Goal: Information Seeking & Learning: Learn about a topic

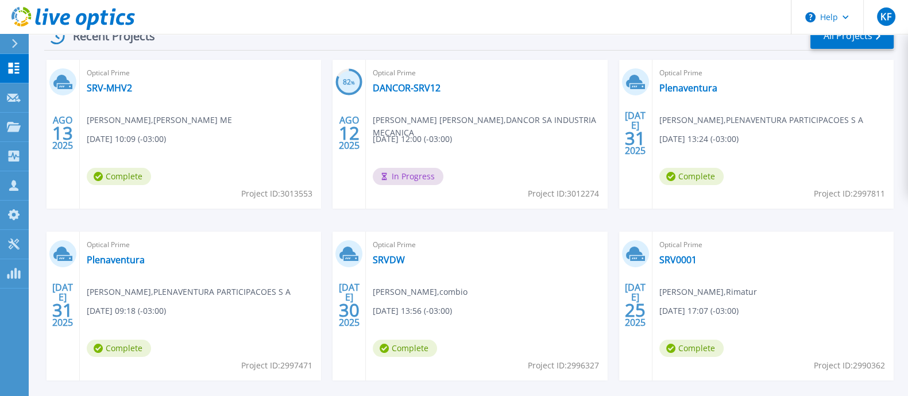
scroll to position [169, 0]
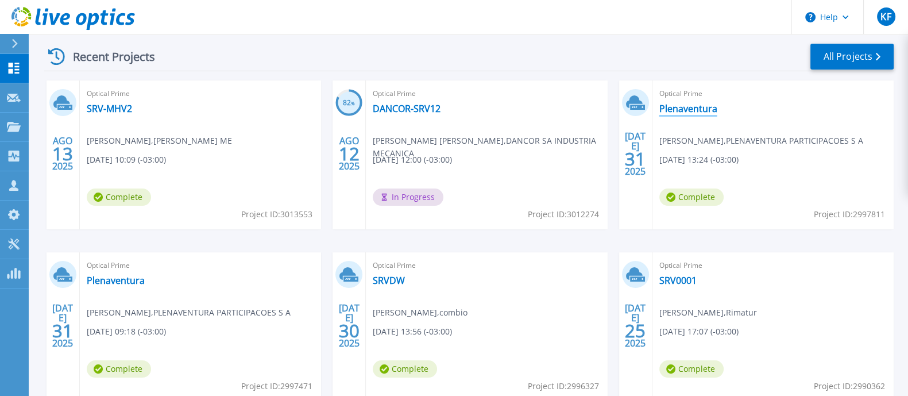
click at [707, 109] on link "Plenaventura" at bounding box center [688, 108] width 58 height 11
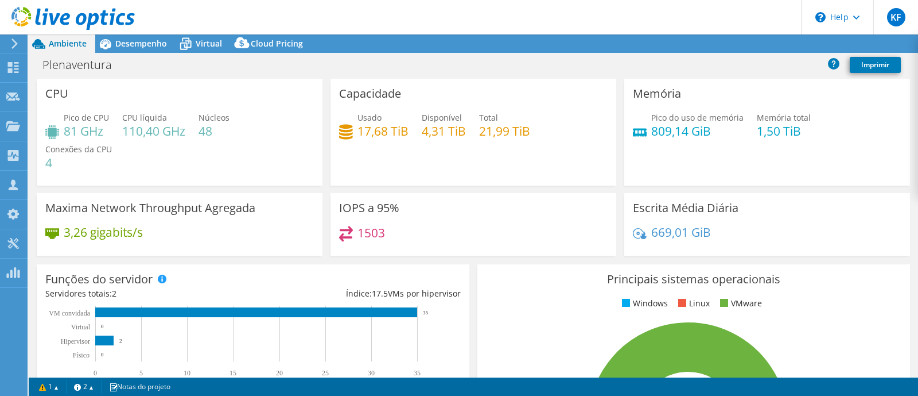
select select "USD"
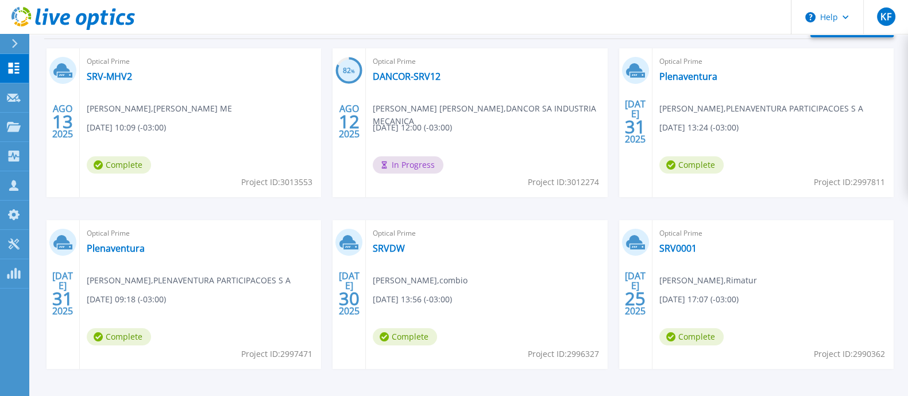
scroll to position [215, 0]
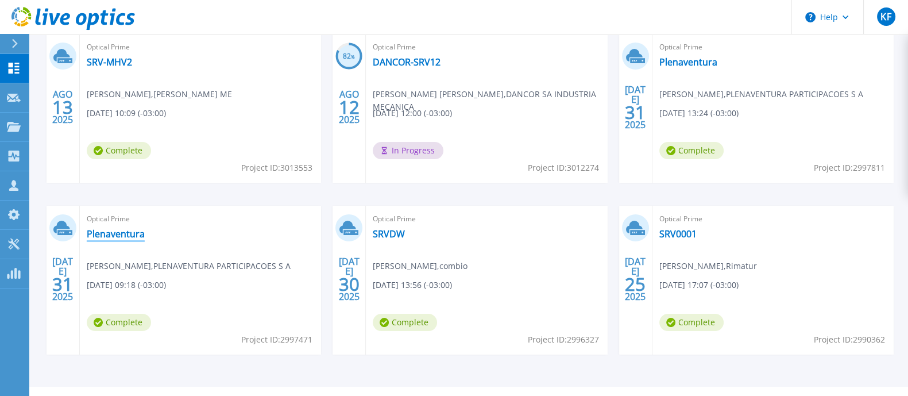
click at [110, 228] on link "Plenaventura" at bounding box center [116, 233] width 58 height 11
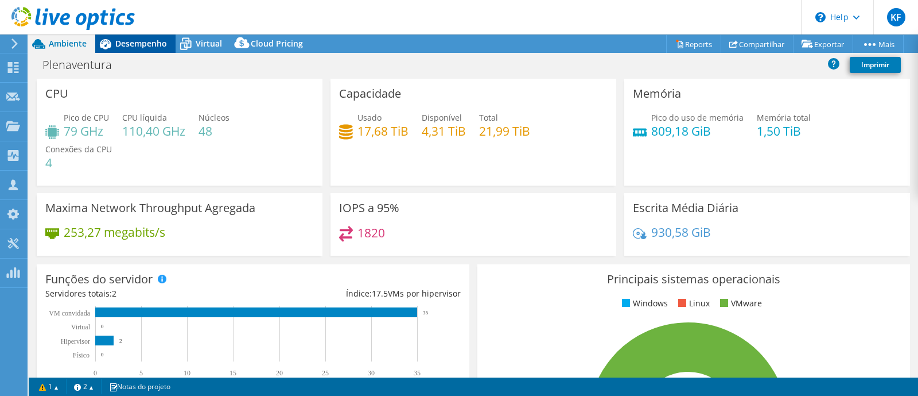
click at [147, 42] on span "Desempenho" at bounding box center [141, 43] width 52 height 11
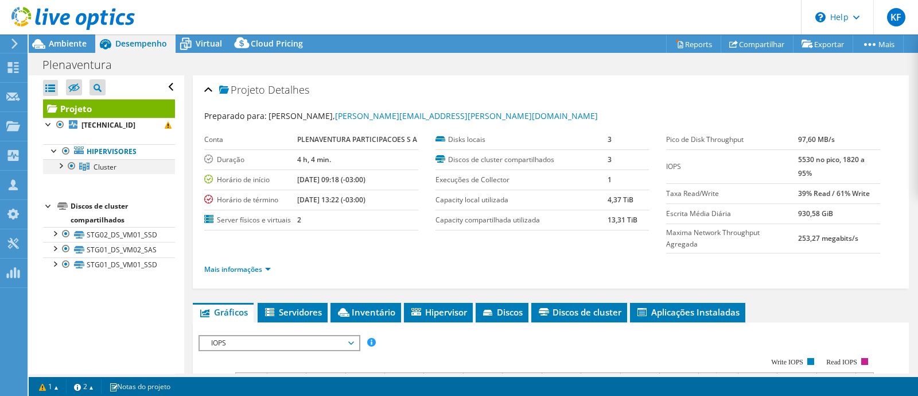
click at [57, 161] on div at bounding box center [60, 164] width 11 height 11
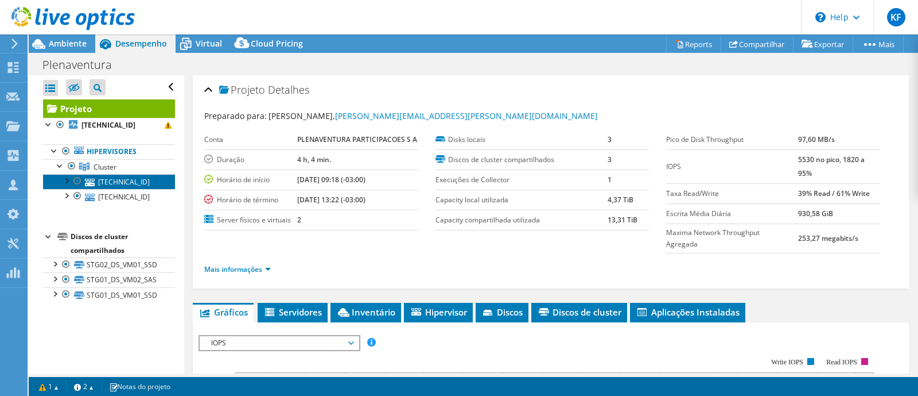
click at [126, 186] on link "[TECHNICAL_ID]" at bounding box center [109, 181] width 132 height 15
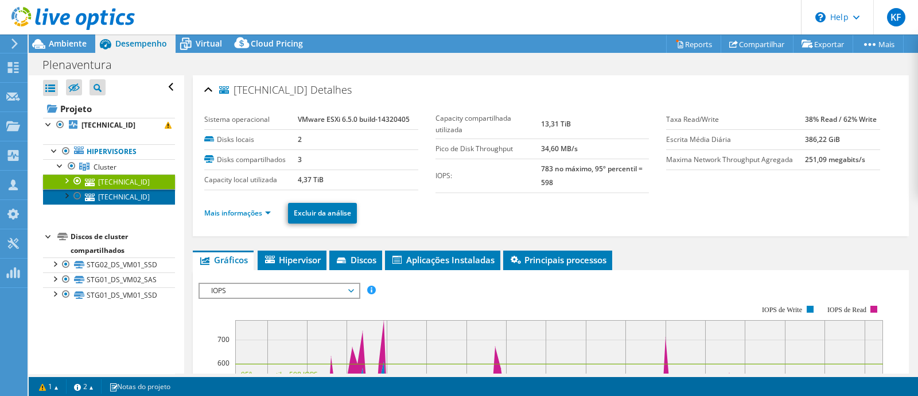
click at [135, 196] on link "[TECHNICAL_ID]" at bounding box center [109, 196] width 132 height 15
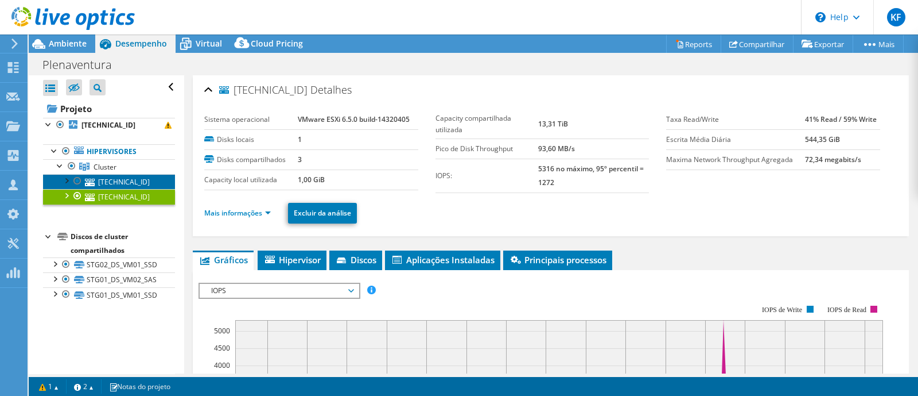
click at [131, 182] on link "[TECHNICAL_ID]" at bounding box center [109, 181] width 132 height 15
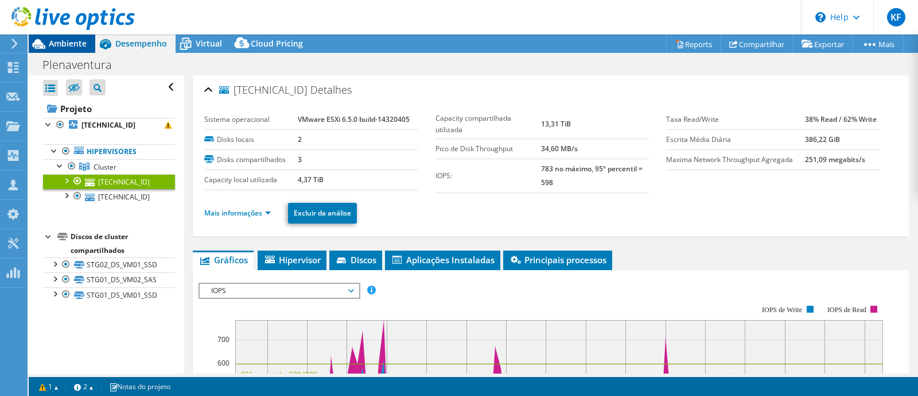
click at [56, 41] on span "Ambiente" at bounding box center [68, 43] width 38 height 11
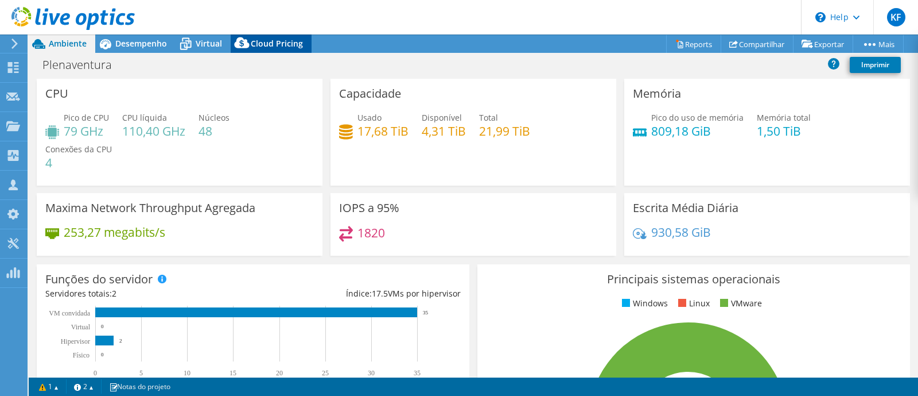
click at [284, 45] on span "Cloud Pricing" at bounding box center [277, 43] width 52 height 11
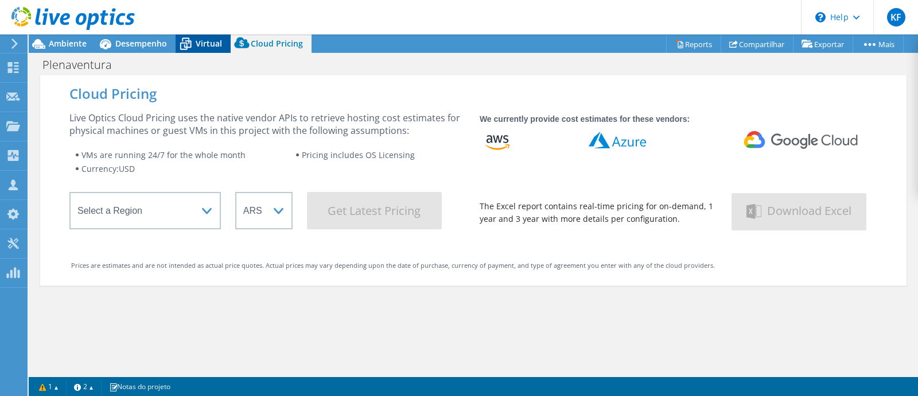
click at [225, 40] on div "Virtual" at bounding box center [203, 43] width 55 height 18
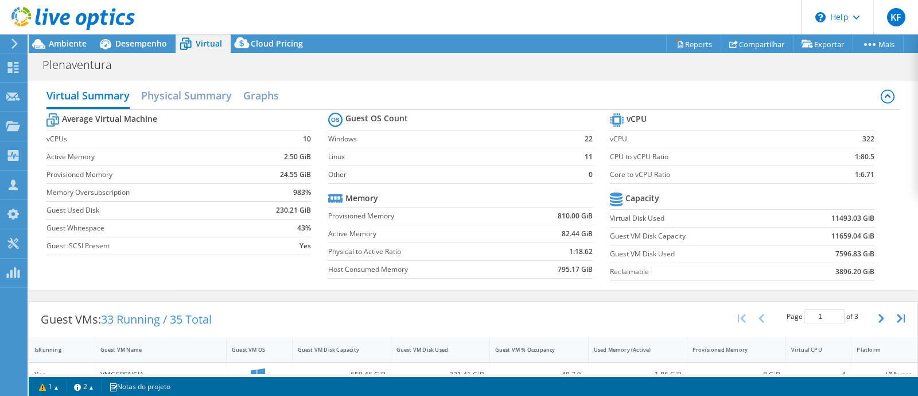
click at [510, 90] on div "Virtual Summary Physical Summary Graphs" at bounding box center [473, 97] width 854 height 26
click at [68, 47] on span "Ambiente" at bounding box center [68, 43] width 38 height 11
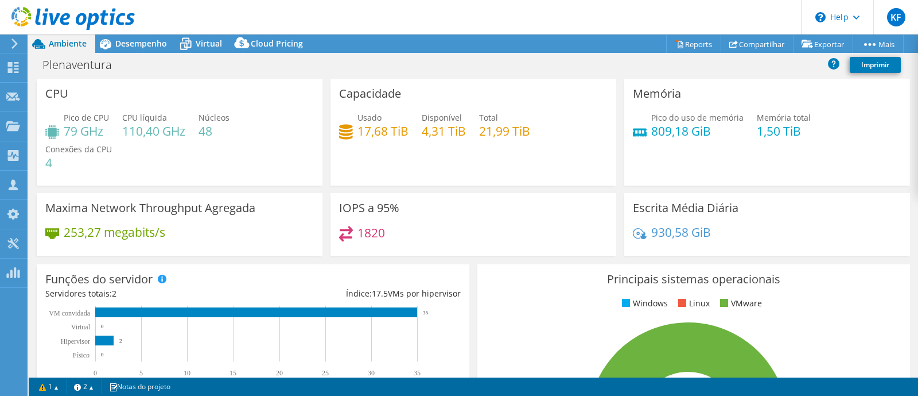
click at [705, 214] on h3 "Escrita Média Diária" at bounding box center [686, 207] width 106 height 13
click at [792, 228] on div "930,58 GiB" at bounding box center [767, 238] width 269 height 24
click at [441, 246] on div "1820" at bounding box center [473, 238] width 269 height 25
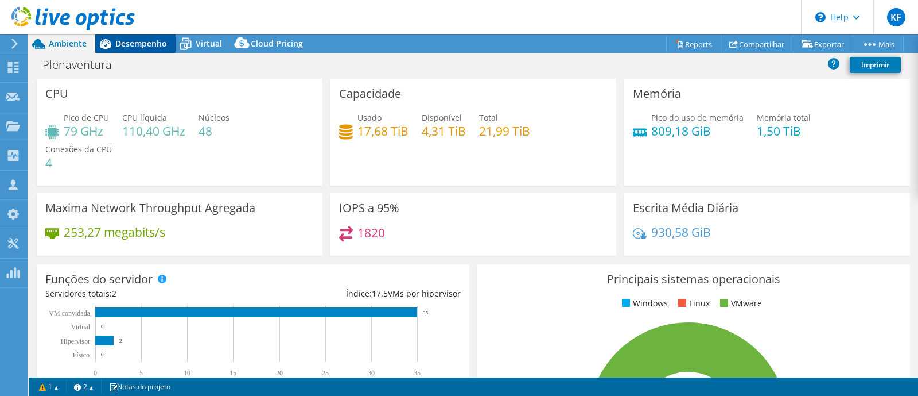
click at [135, 40] on span "Desempenho" at bounding box center [141, 43] width 52 height 11
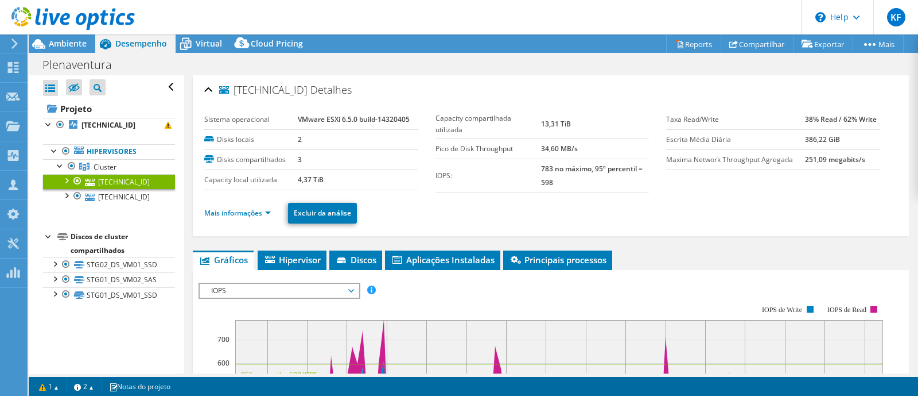
click at [75, 181] on div at bounding box center [77, 181] width 11 height 14
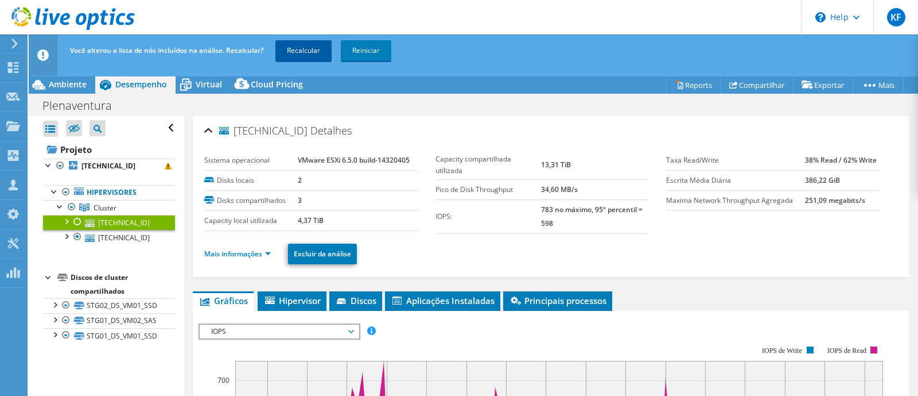
click at [282, 52] on link "Recalcular" at bounding box center [304, 50] width 56 height 21
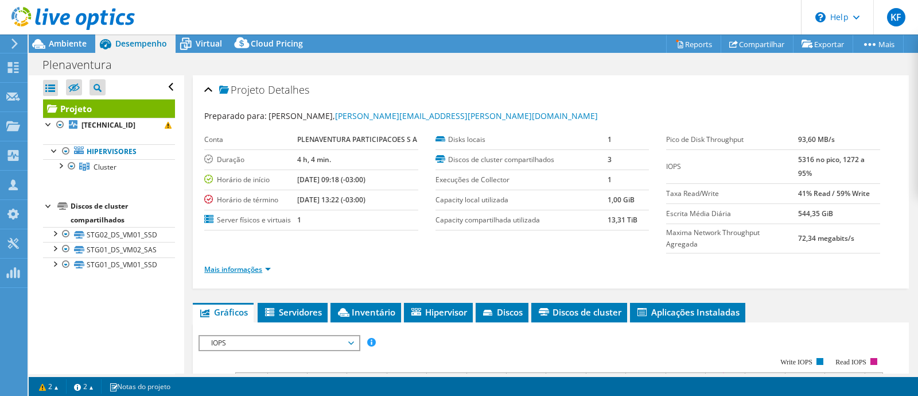
drag, startPoint x: 264, startPoint y: 262, endPoint x: 262, endPoint y: 268, distance: 6.5
click at [262, 268] on li "Mais informações" at bounding box center [240, 269] width 73 height 13
click at [262, 268] on link "Mais informações" at bounding box center [237, 269] width 67 height 10
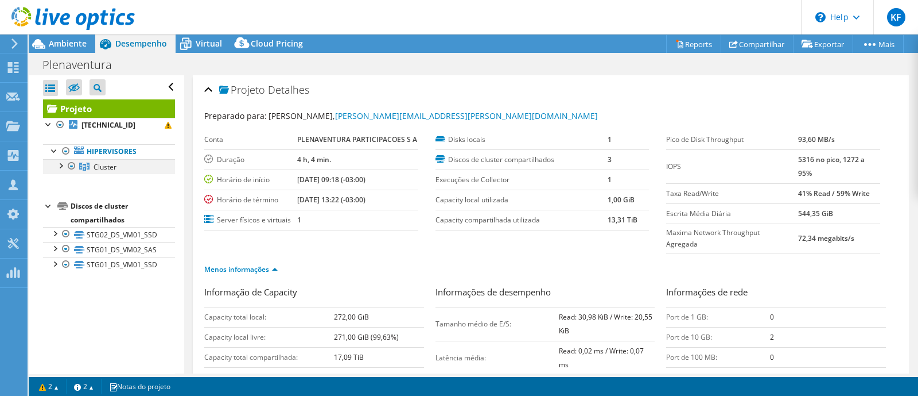
click at [58, 161] on div at bounding box center [60, 164] width 11 height 11
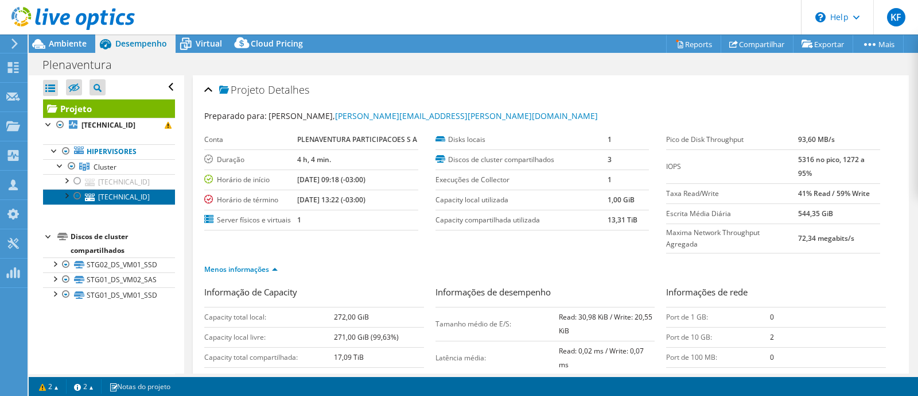
click at [111, 193] on link "[TECHNICAL_ID]" at bounding box center [109, 196] width 132 height 15
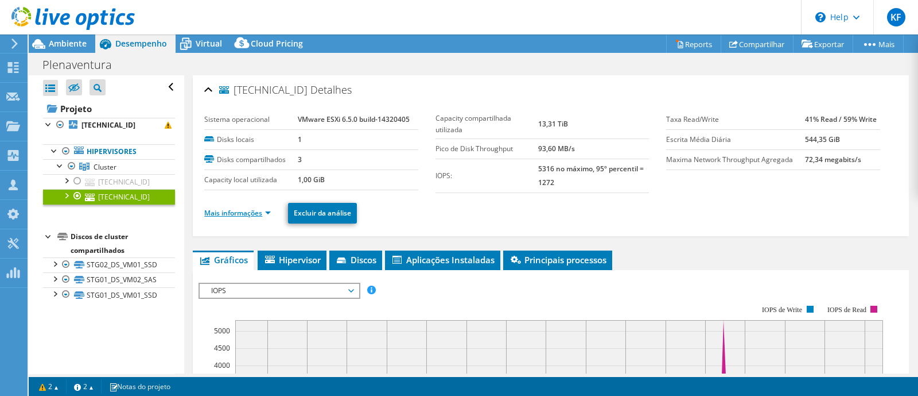
click at [264, 215] on link "Mais informações" at bounding box center [237, 213] width 67 height 10
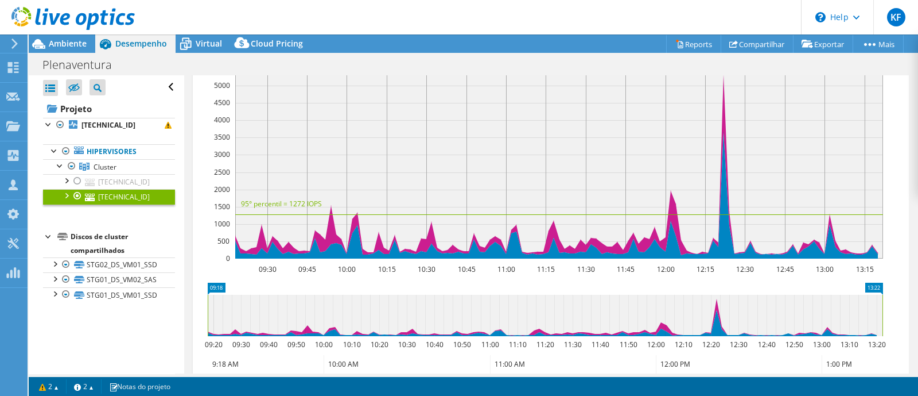
scroll to position [748, 0]
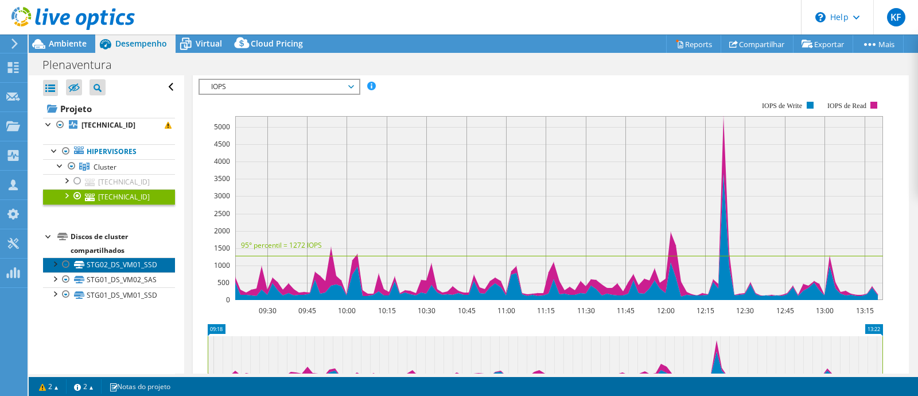
click at [112, 265] on link "STG02_DS_VM01_SSD" at bounding box center [109, 264] width 132 height 15
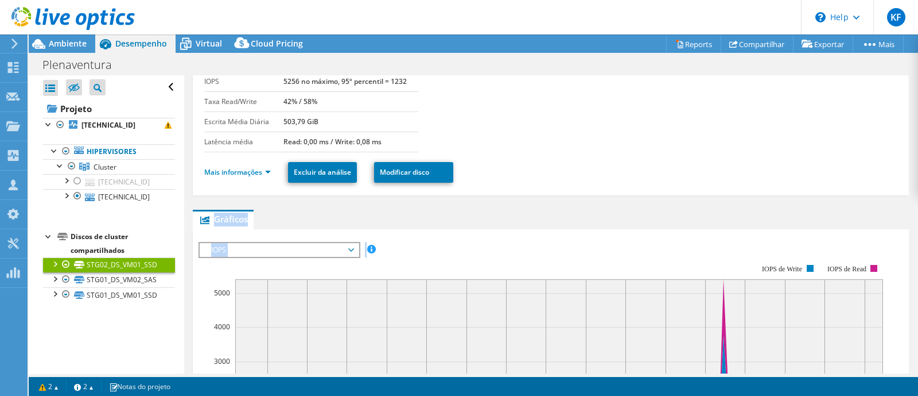
scroll to position [66, 0]
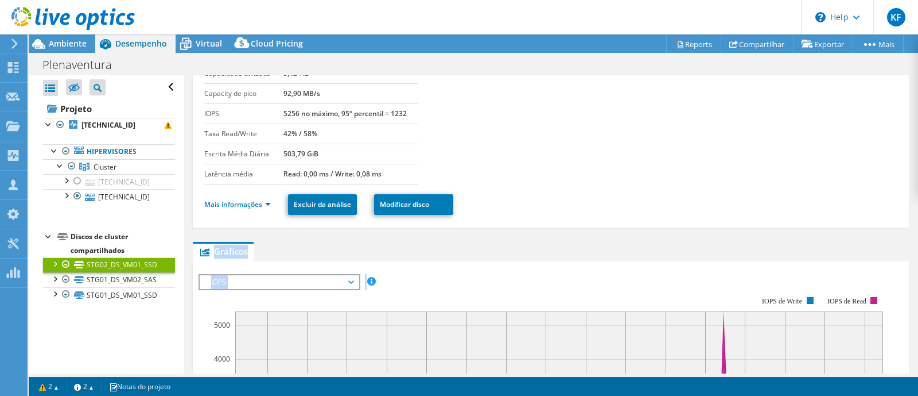
drag, startPoint x: 918, startPoint y: 253, endPoint x: 918, endPoint y: 185, distance: 68.3
click at [918, 185] on article "STG02_DS_VM01_SSD Detalhes Capacity total 7,28 TiB Capacidade utilizada 5,42 Ti…" at bounding box center [551, 224] width 734 height 298
click at [250, 205] on link "Mais informações" at bounding box center [237, 204] width 67 height 10
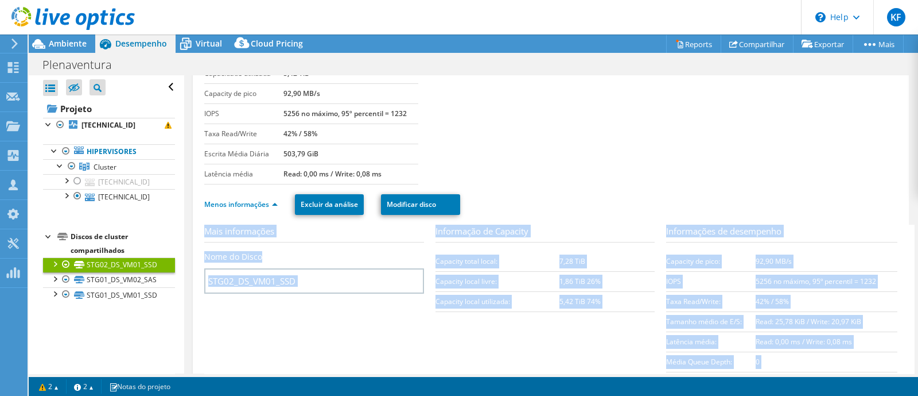
click at [486, 315] on section "Mais informações Nome do Disco STG02_DS_VM01_SSD Informação de Capacity Capacit…" at bounding box center [553, 300] width 699 height 153
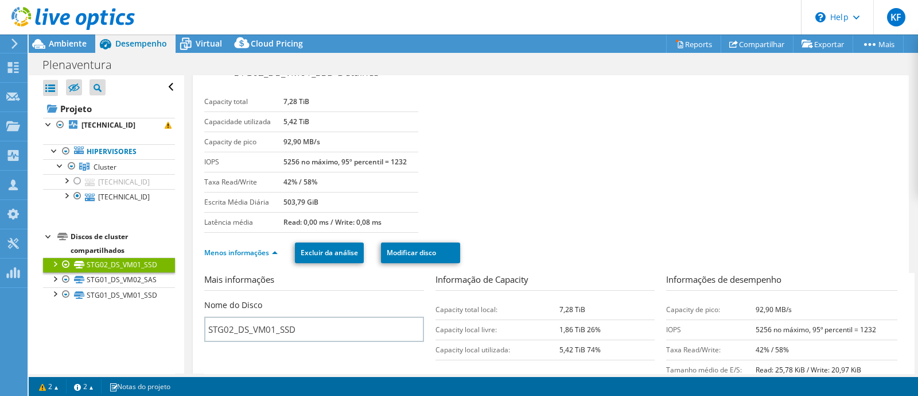
scroll to position [31, 0]
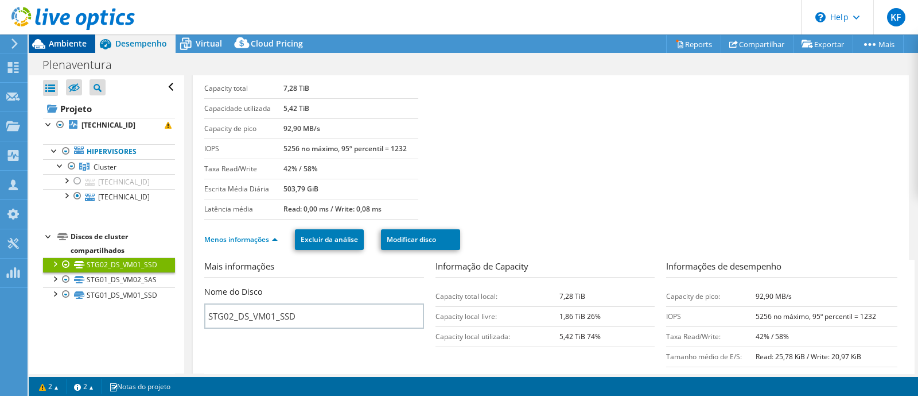
click at [78, 38] on span "Ambiente" at bounding box center [68, 43] width 38 height 11
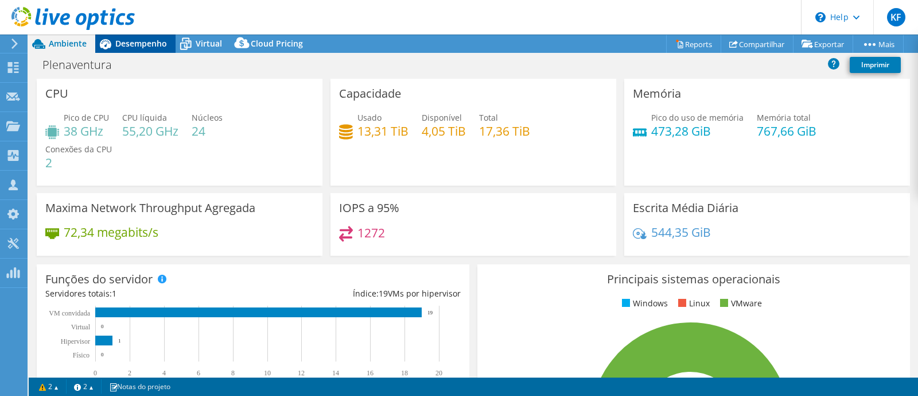
click at [149, 42] on span "Desempenho" at bounding box center [141, 43] width 52 height 11
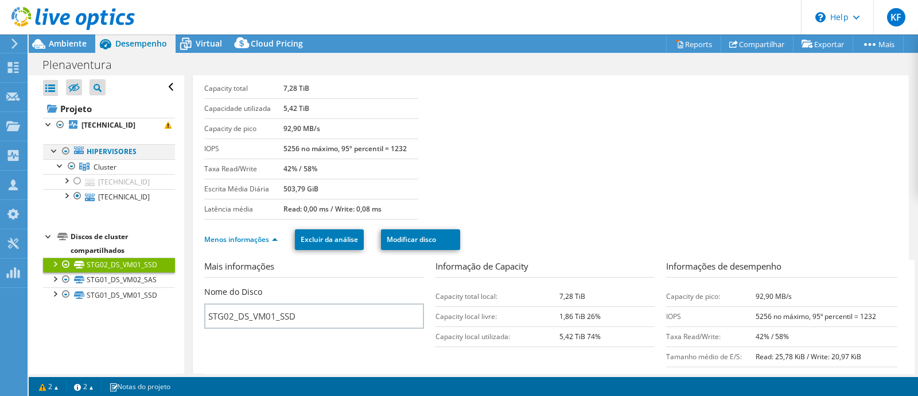
click at [64, 155] on div at bounding box center [65, 151] width 11 height 14
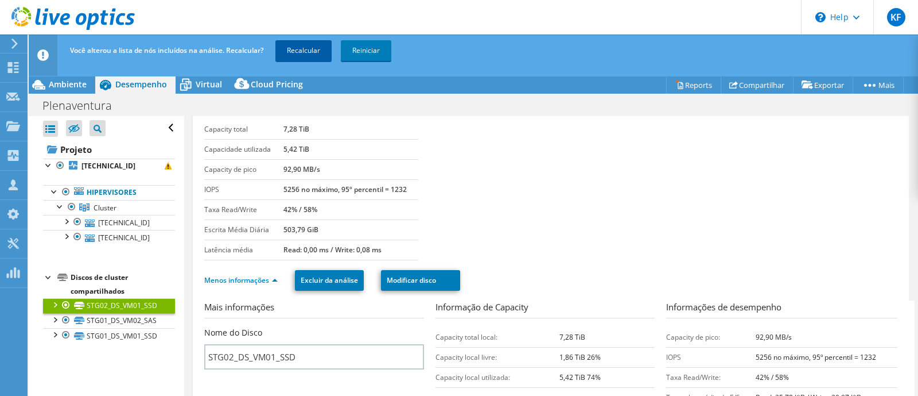
click at [290, 54] on link "Recalcular" at bounding box center [304, 50] width 56 height 21
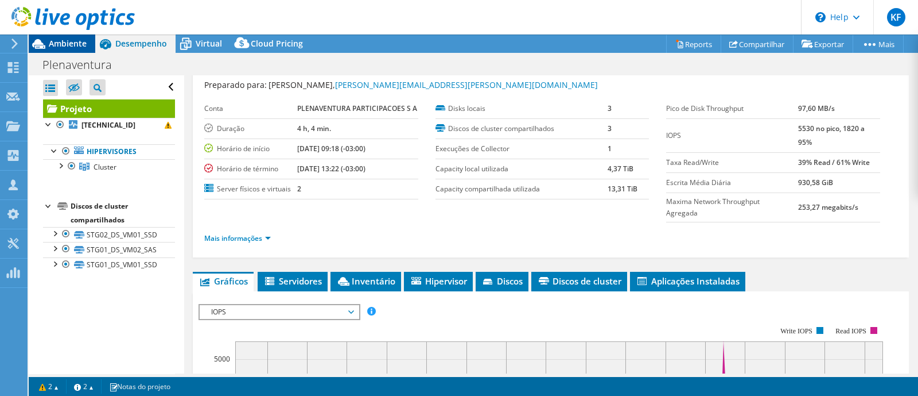
click at [65, 41] on span "Ambiente" at bounding box center [68, 43] width 38 height 11
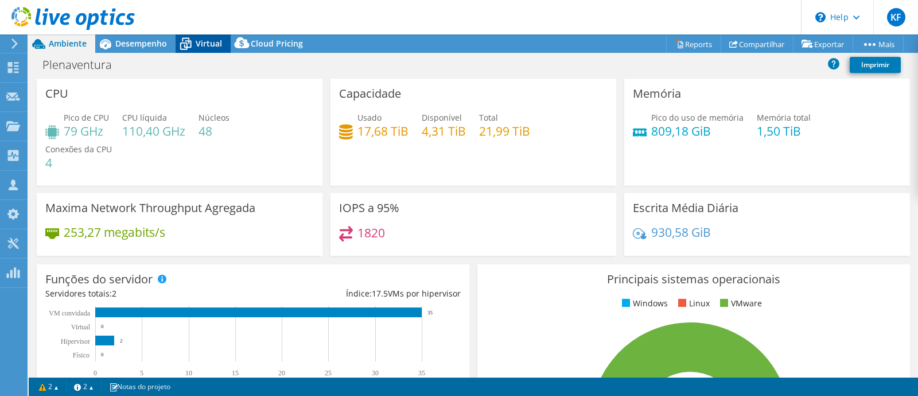
click at [186, 44] on icon at bounding box center [186, 44] width 20 height 20
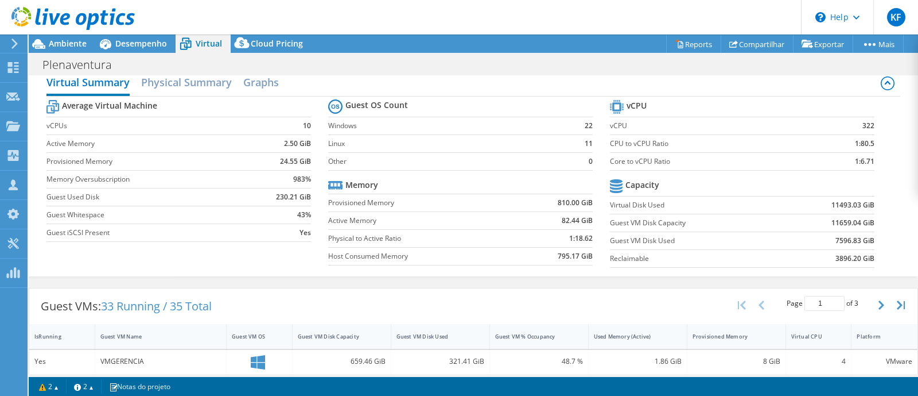
scroll to position [0, 0]
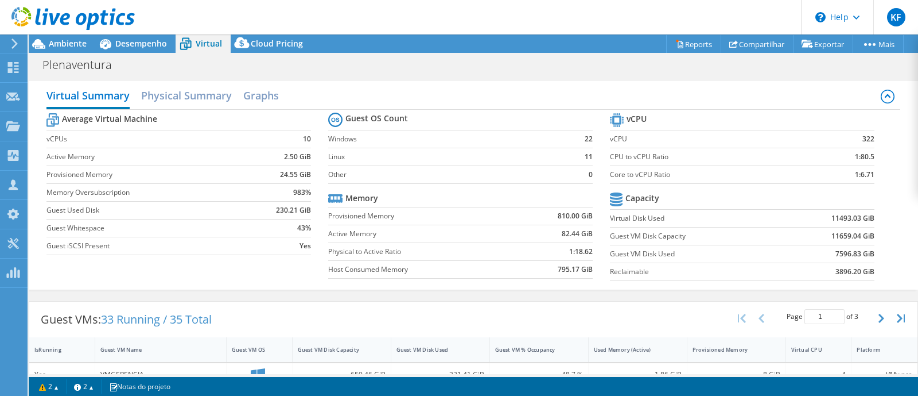
click at [152, 107] on div "Virtual Summary Physical Summary Graphs" at bounding box center [473, 97] width 854 height 26
click at [154, 103] on h2 "Physical Summary" at bounding box center [186, 96] width 91 height 25
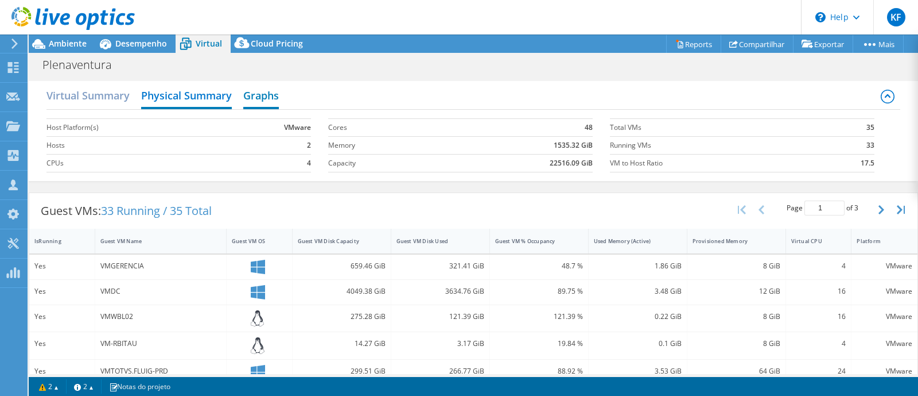
click at [258, 99] on h2 "Graphs" at bounding box center [261, 96] width 36 height 25
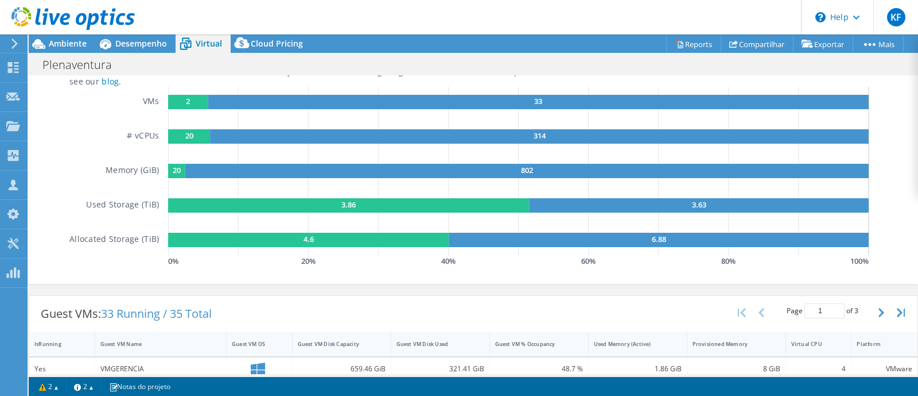
scroll to position [21, 0]
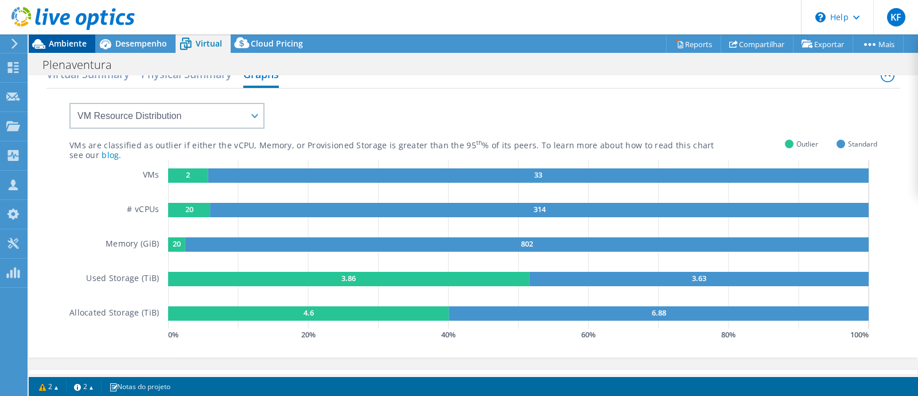
click at [64, 42] on span "Ambiente" at bounding box center [68, 43] width 38 height 11
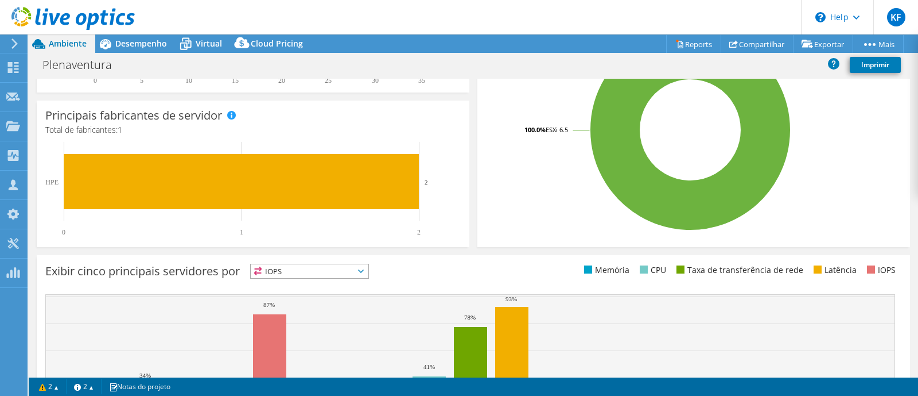
scroll to position [0, 0]
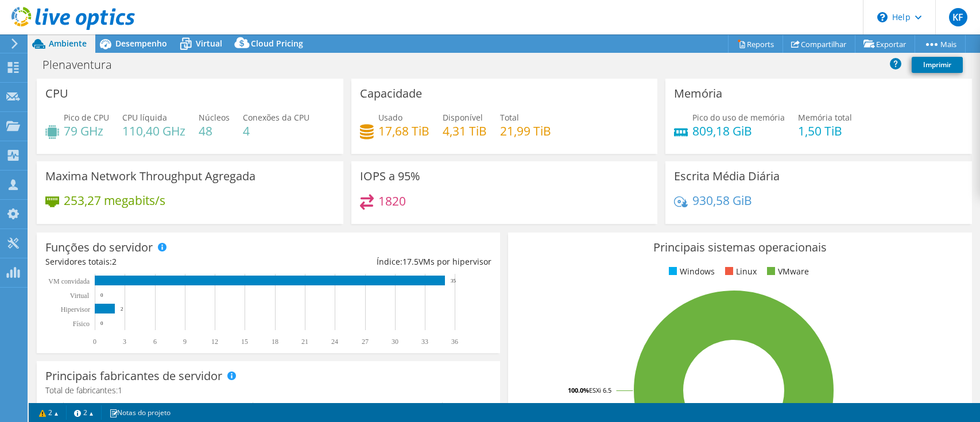
select select "USD"
